Goal: Task Accomplishment & Management: Use online tool/utility

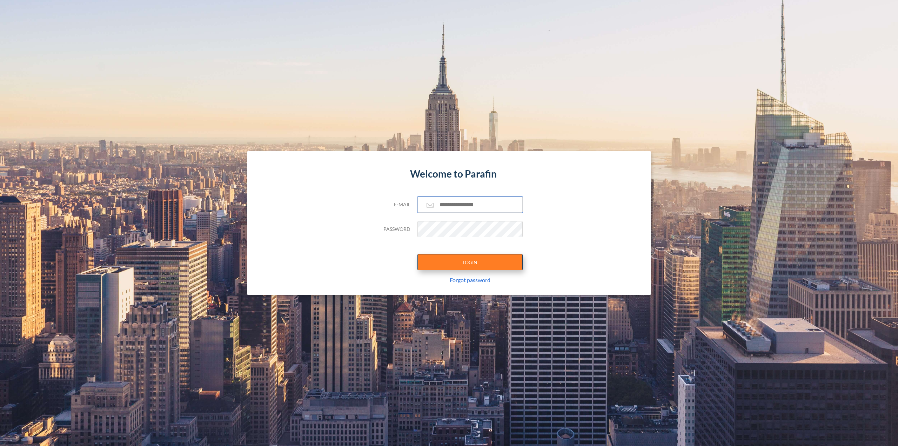
type input "**********"
click at [500, 256] on button "LOGIN" at bounding box center [469, 262] width 105 height 16
type input "**********"
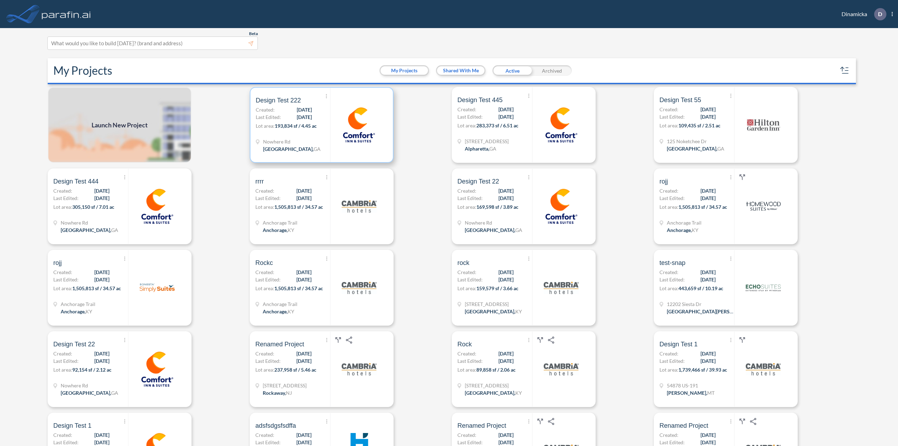
click at [357, 137] on img at bounding box center [358, 124] width 35 height 35
